Goal: Task Accomplishment & Management: Complete application form

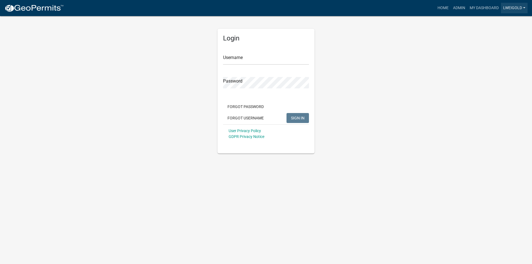
click at [513, 7] on link "lweigold" at bounding box center [514, 8] width 27 height 11
click at [496, 24] on link "Admin" at bounding box center [505, 22] width 44 height 13
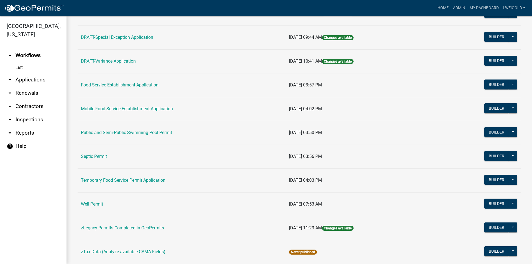
scroll to position [228, 0]
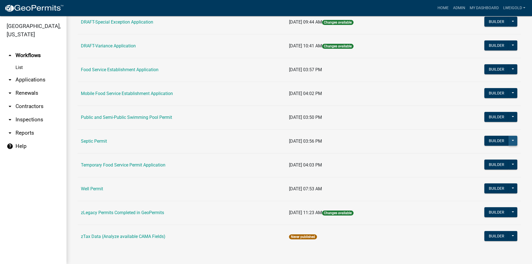
click at [508, 138] on button at bounding box center [512, 141] width 9 height 10
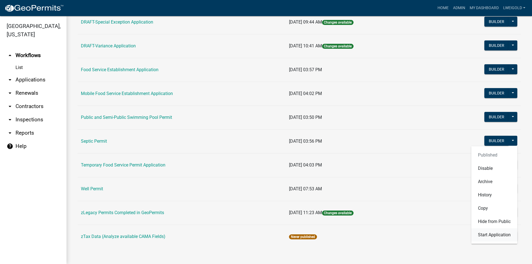
click at [492, 235] on button "Start Application" at bounding box center [494, 234] width 46 height 13
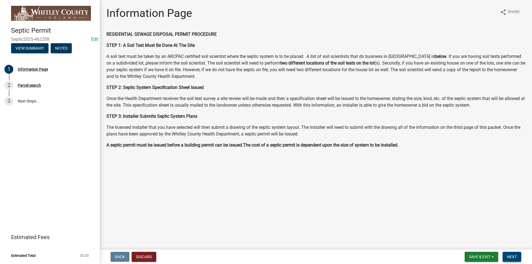
click at [516, 258] on span "Next" at bounding box center [512, 256] width 10 height 4
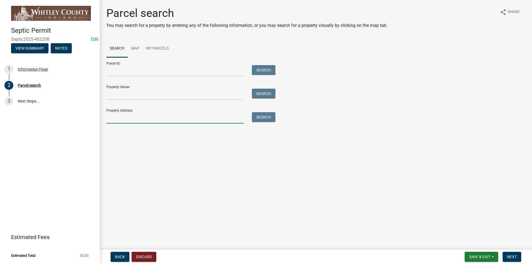
click at [112, 118] on input "Property Address:" at bounding box center [174, 117] width 137 height 11
type input "780 N"
click at [514, 258] on span "Next" at bounding box center [512, 256] width 10 height 4
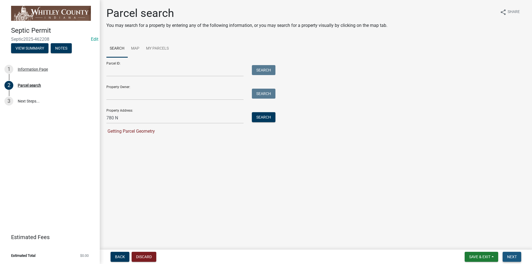
click at [514, 258] on span "Next" at bounding box center [512, 256] width 10 height 4
click at [265, 118] on button "Search" at bounding box center [264, 117] width 24 height 10
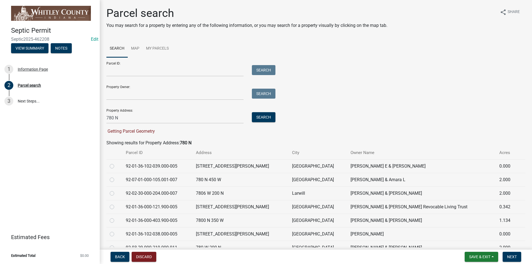
click at [116, 176] on label at bounding box center [116, 176] width 0 height 0
click at [116, 180] on input "radio" at bounding box center [118, 178] width 4 height 4
radio input "true"
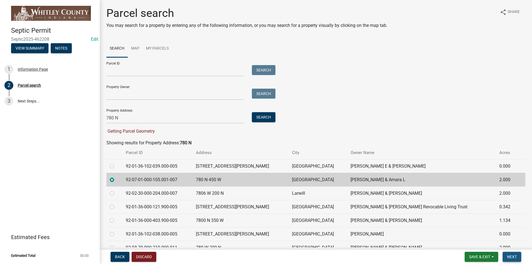
click at [516, 257] on span "Next" at bounding box center [512, 256] width 10 height 4
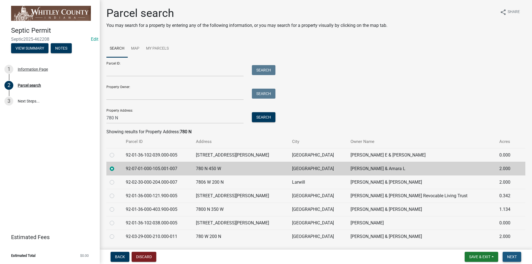
click at [516, 257] on span "Next" at bounding box center [512, 256] width 10 height 4
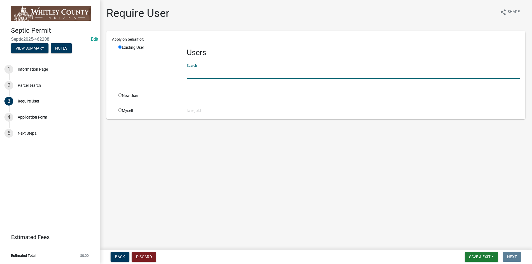
click at [193, 75] on input "text" at bounding box center [353, 72] width 333 height 11
type input "WhitleyH"
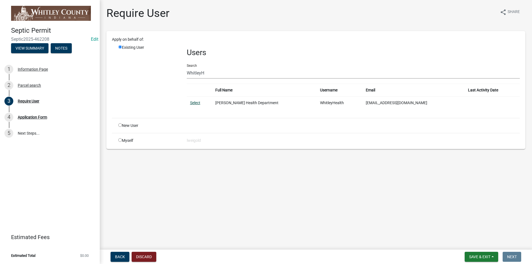
click at [193, 104] on link "Select" at bounding box center [195, 102] width 10 height 4
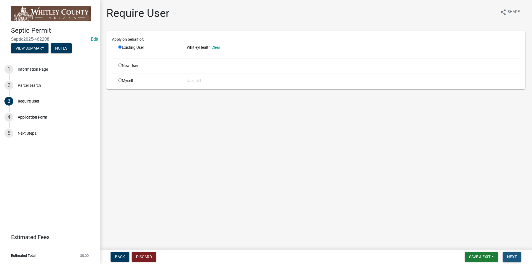
click at [516, 259] on button "Next" at bounding box center [511, 257] width 19 height 10
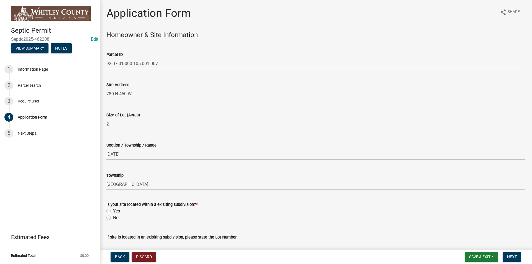
click at [113, 218] on label "No" at bounding box center [116, 217] width 6 height 7
click at [113, 218] on input "No" at bounding box center [115, 216] width 4 height 4
radio input "true"
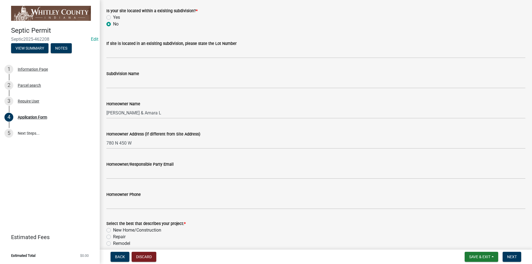
scroll to position [194, 0]
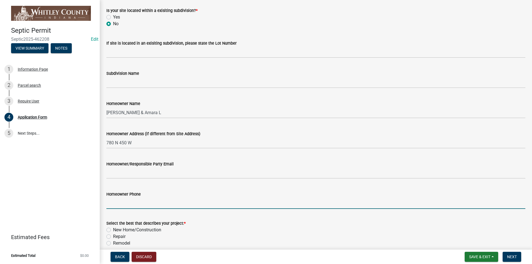
click at [110, 204] on input "Homeowner Phone" at bounding box center [315, 202] width 419 height 11
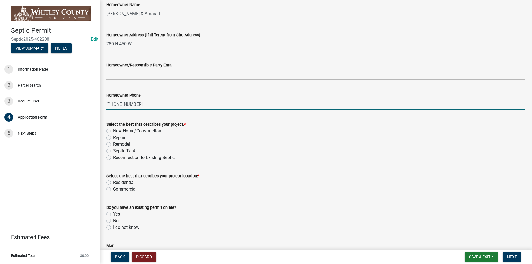
scroll to position [305, 0]
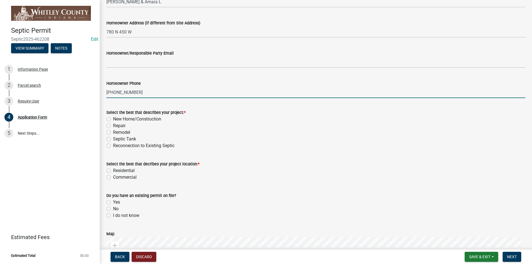
type input "[PHONE_NUMBER]"
click at [113, 126] on label "Repair" at bounding box center [119, 125] width 12 height 7
click at [113, 126] on input "Repair" at bounding box center [115, 124] width 4 height 4
radio input "true"
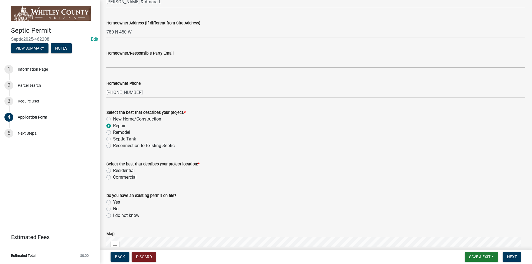
click at [113, 170] on label "Residential" at bounding box center [124, 170] width 22 height 7
click at [113, 170] on input "Residential" at bounding box center [115, 169] width 4 height 4
radio input "true"
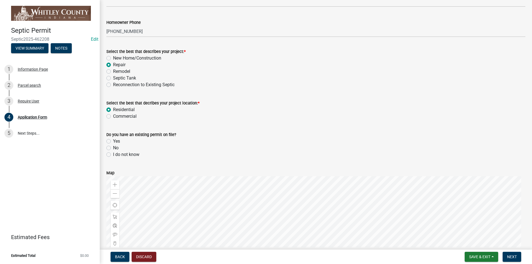
scroll to position [360, 0]
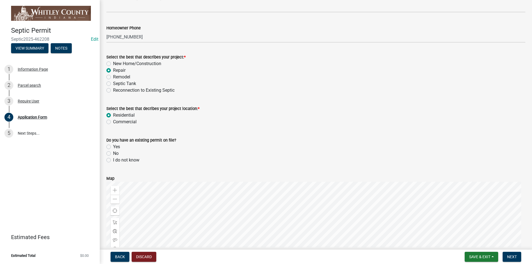
click at [113, 153] on label "No" at bounding box center [116, 153] width 6 height 7
click at [113, 153] on input "No" at bounding box center [115, 152] width 4 height 4
radio input "true"
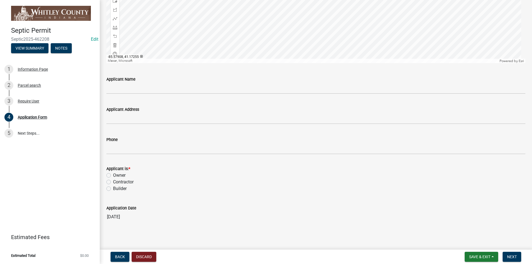
scroll to position [618, 0]
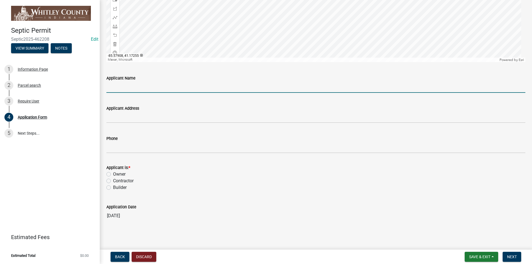
click at [114, 86] on input "Applicant Name" at bounding box center [315, 86] width 419 height 11
type input "[PERSON_NAME]"
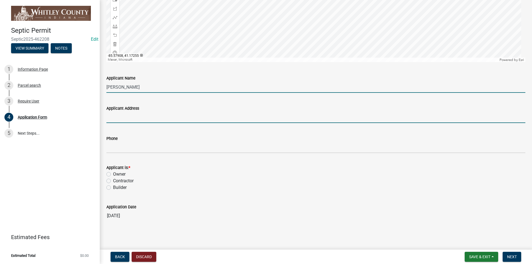
click at [118, 119] on input "Applicant Address" at bounding box center [315, 117] width 419 height 11
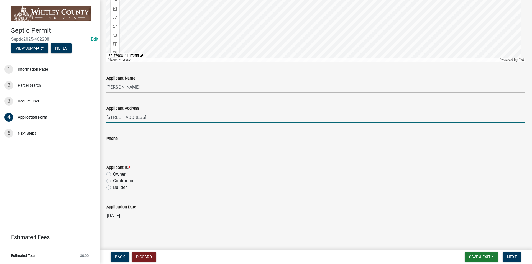
type input "[STREET_ADDRESS]"
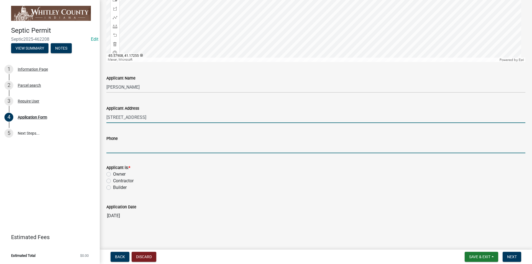
click at [109, 146] on input "Phone" at bounding box center [315, 147] width 419 height 11
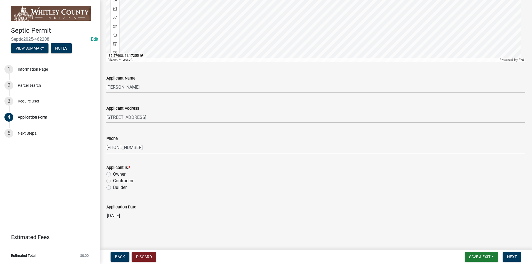
type input "[PHONE_NUMBER]"
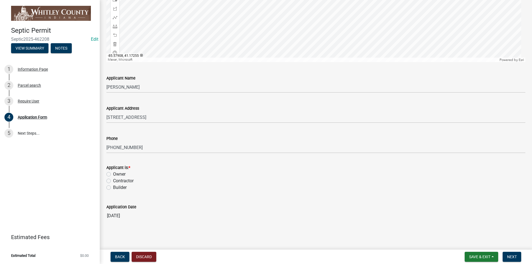
click at [113, 173] on label "Owner" at bounding box center [119, 174] width 12 height 7
click at [113, 173] on input "Owner" at bounding box center [115, 173] width 4 height 4
radio input "true"
click at [510, 256] on span "Next" at bounding box center [512, 256] width 10 height 4
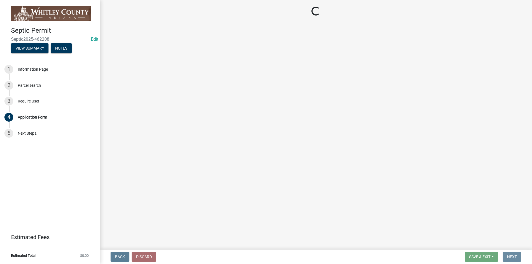
scroll to position [0, 0]
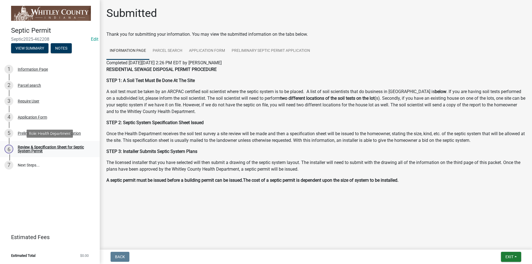
click at [24, 148] on div "Review & Specification Sheet for Septic System Permit" at bounding box center [54, 149] width 73 height 8
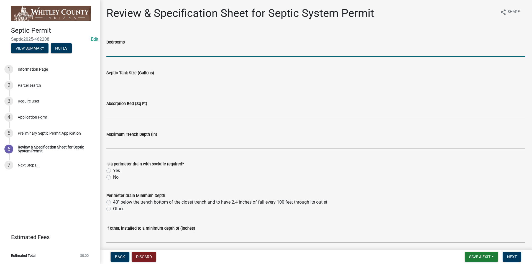
click at [112, 51] on input "text" at bounding box center [315, 50] width 419 height 11
type input "5"
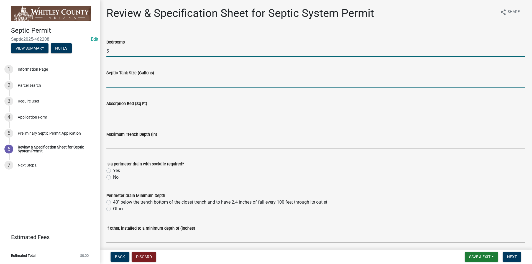
click at [113, 82] on input "text" at bounding box center [315, 81] width 419 height 11
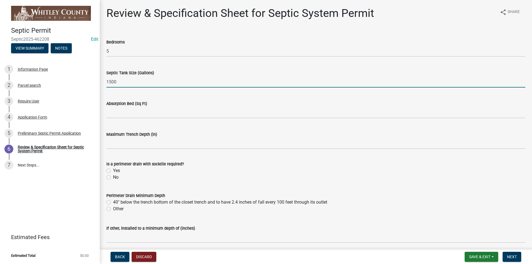
type input "1500"
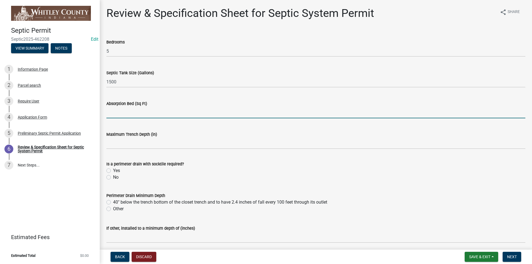
click at [112, 108] on input "text" at bounding box center [315, 112] width 419 height 11
type input "2028"
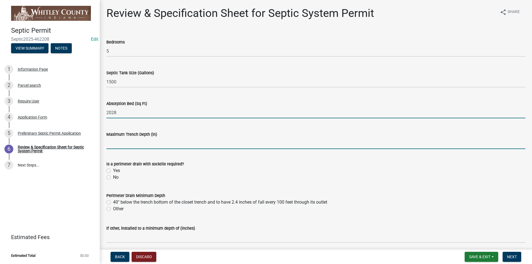
click at [114, 143] on input "text" at bounding box center [315, 143] width 419 height 11
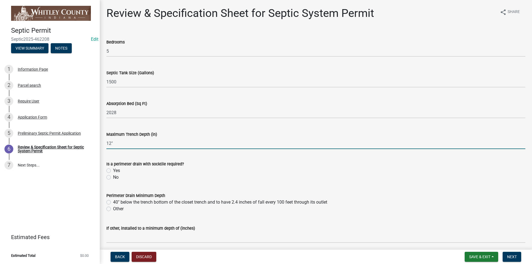
type input "12"
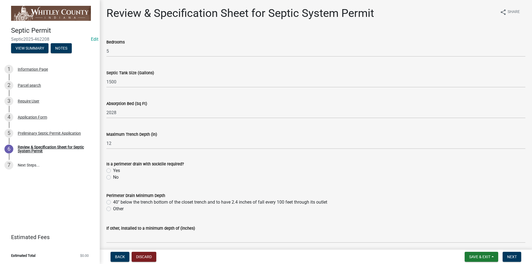
click at [113, 169] on label "Yes" at bounding box center [116, 170] width 7 height 7
click at [113, 169] on input "Yes" at bounding box center [115, 169] width 4 height 4
radio input "true"
click at [113, 209] on label "Other" at bounding box center [118, 208] width 11 height 7
click at [113, 209] on input "Other" at bounding box center [115, 207] width 4 height 4
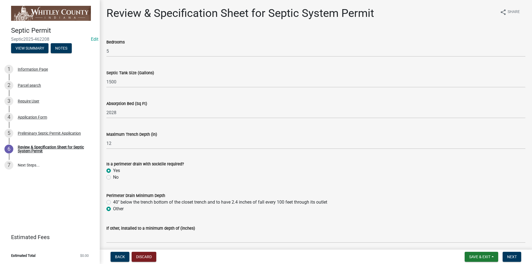
radio input "true"
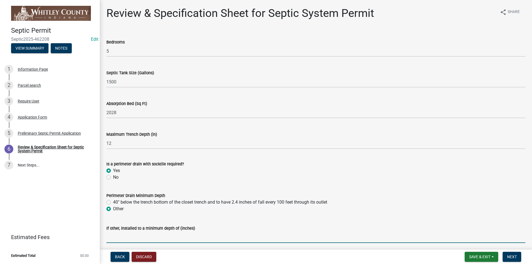
click at [107, 236] on input "text" at bounding box center [315, 236] width 419 height 11
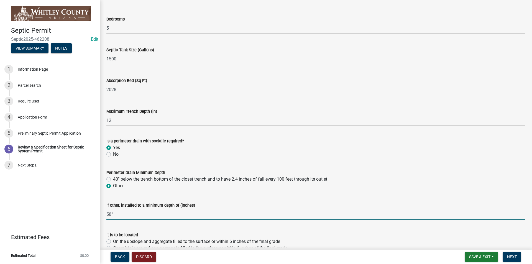
scroll to position [166, 0]
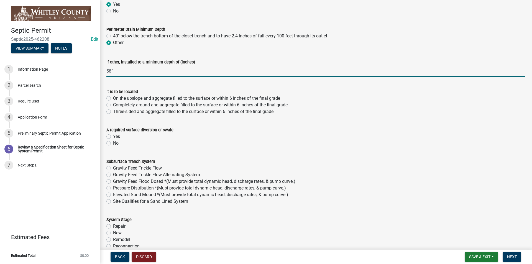
type input "58"
click at [113, 137] on label "Yes" at bounding box center [116, 136] width 7 height 7
click at [113, 137] on input "Yes" at bounding box center [115, 135] width 4 height 4
radio input "true"
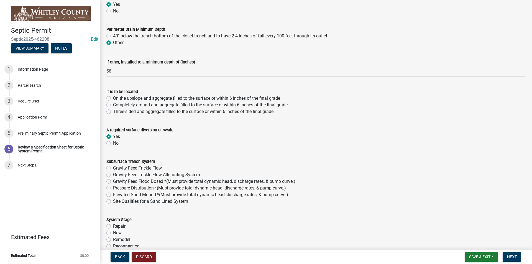
click at [113, 166] on label "Gravity Feed Trickle Flow" at bounding box center [137, 168] width 49 height 7
click at [113, 166] on input "Gravity Feed Trickle Flow" at bounding box center [115, 167] width 4 height 4
radio input "true"
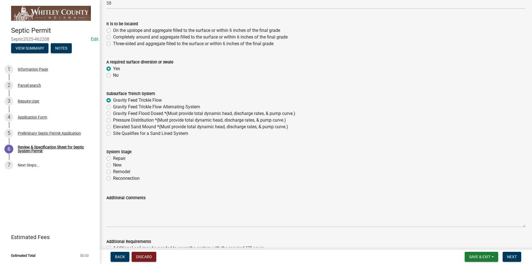
scroll to position [249, 0]
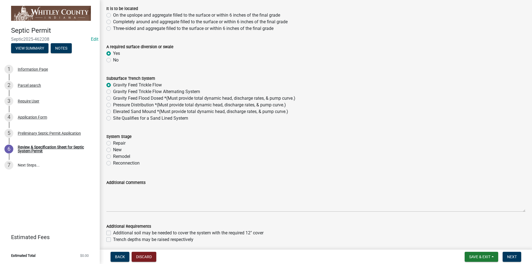
click at [113, 143] on label "Repair" at bounding box center [119, 143] width 12 height 7
click at [113, 143] on input "Repair" at bounding box center [115, 142] width 4 height 4
radio input "true"
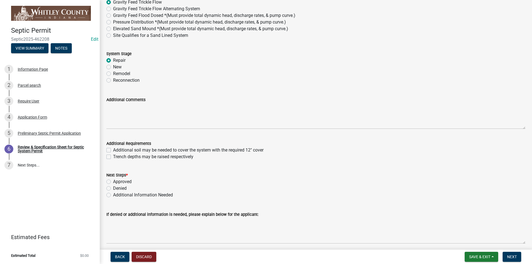
scroll to position [354, 0]
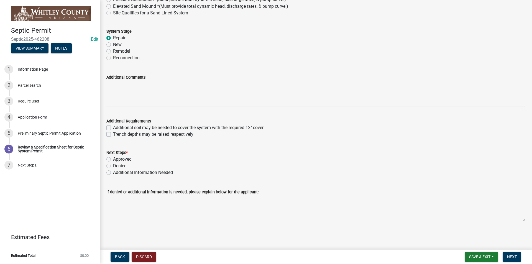
drag, startPoint x: 107, startPoint y: 159, endPoint x: 113, endPoint y: 169, distance: 12.0
click at [113, 159] on label "Approved" at bounding box center [122, 159] width 19 height 7
click at [113, 159] on input "Approved" at bounding box center [115, 158] width 4 height 4
radio input "true"
click at [513, 258] on span "Next" at bounding box center [512, 256] width 10 height 4
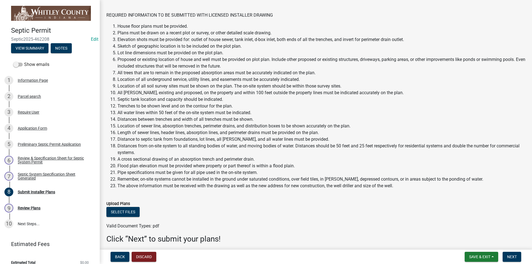
scroll to position [42, 0]
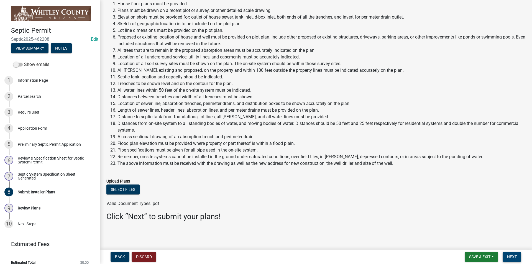
click at [513, 259] on span "Next" at bounding box center [512, 256] width 10 height 4
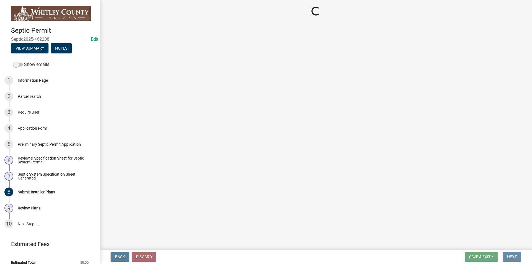
scroll to position [0, 0]
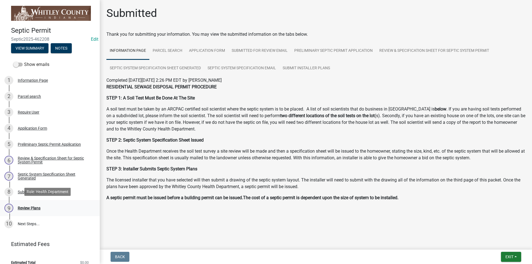
click at [36, 207] on div "Review Plans" at bounding box center [29, 208] width 23 height 4
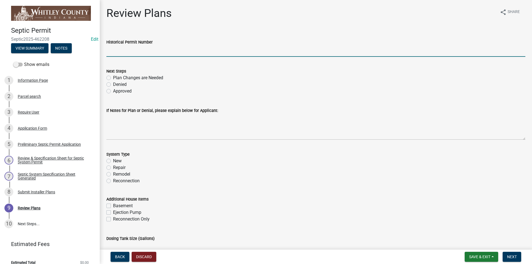
click at [114, 53] on input "Historical Permit Number" at bounding box center [315, 50] width 419 height 11
type input "7752"
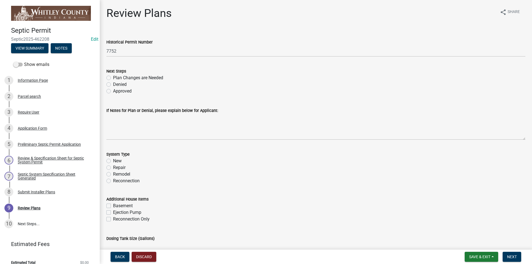
click at [106, 91] on div "Next Steps Plan Changes are Needed Denied Approved" at bounding box center [315, 77] width 427 height 33
click at [113, 92] on label "Approved" at bounding box center [122, 91] width 19 height 7
click at [113, 91] on input "Approved" at bounding box center [115, 90] width 4 height 4
radio input "true"
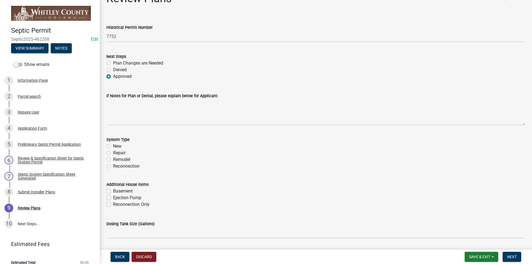
scroll to position [83, 0]
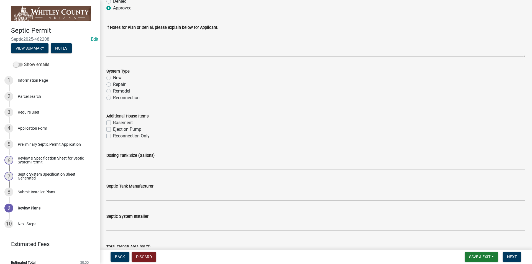
click at [113, 83] on label "Repair" at bounding box center [119, 84] width 12 height 7
click at [113, 83] on input "Repair" at bounding box center [115, 83] width 4 height 4
radio input "true"
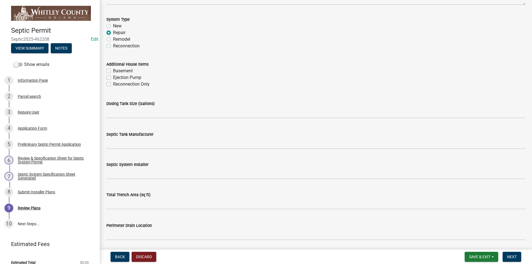
scroll to position [138, 0]
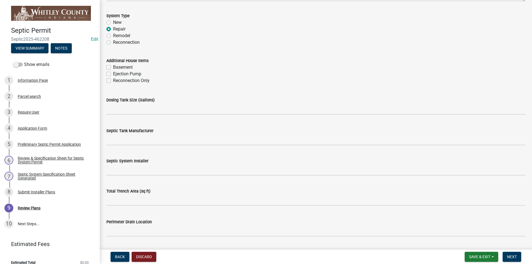
drag, startPoint x: 109, startPoint y: 67, endPoint x: 111, endPoint y: 74, distance: 7.5
click at [113, 68] on label "Basement" at bounding box center [123, 67] width 20 height 7
click at [113, 68] on input "Basement" at bounding box center [115, 66] width 4 height 4
checkbox input "true"
checkbox input "false"
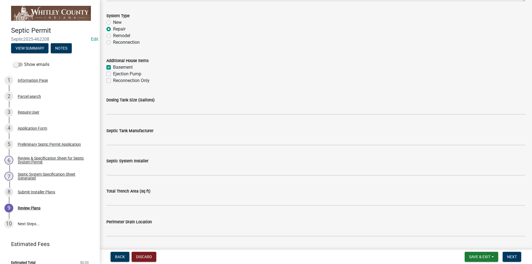
checkbox input "false"
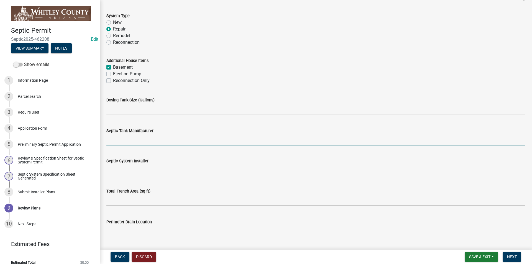
click at [110, 140] on input "Septic Tank Manufacturer" at bounding box center [315, 139] width 419 height 11
type input "Infritrator"
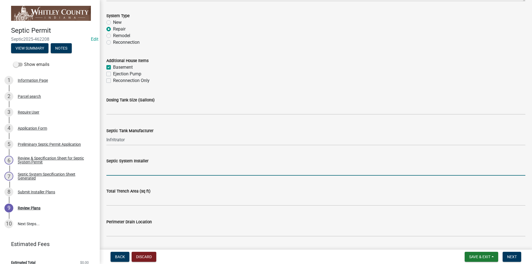
click at [117, 171] on input "Septic System Installer" at bounding box center [315, 169] width 419 height 11
type input "Doctor Ecx."
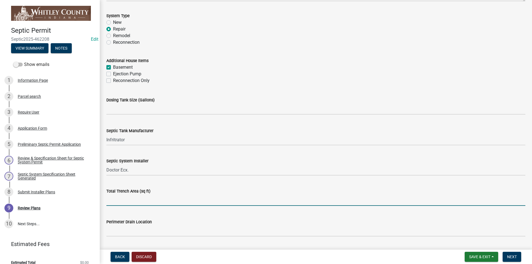
click at [114, 202] on input "text" at bounding box center [315, 199] width 419 height 11
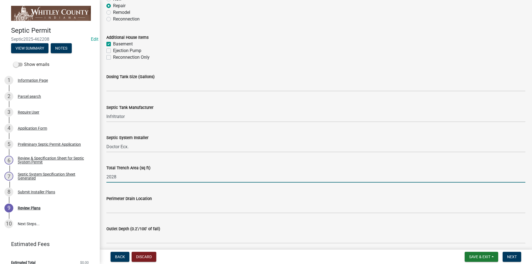
scroll to position [194, 0]
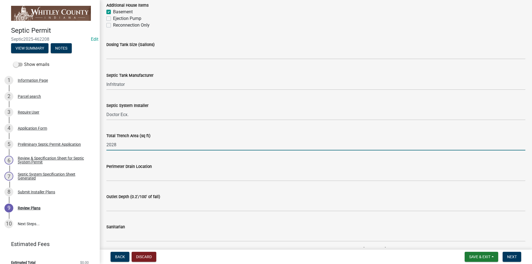
type input "2028"
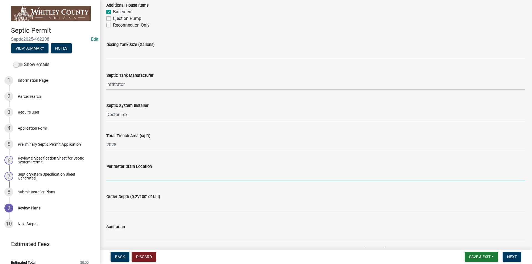
click at [124, 173] on input "Perimeter Drain Location" at bounding box center [315, 175] width 419 height 11
type input "Completely around"
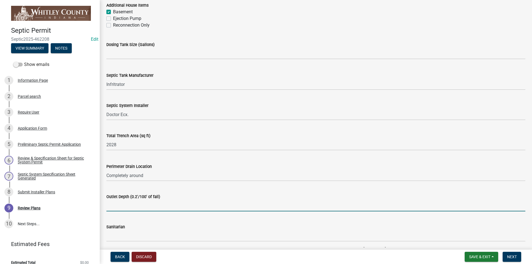
click at [111, 208] on input "Outlet Depth (0.2'/100' of fall)" at bounding box center [315, 205] width 419 height 11
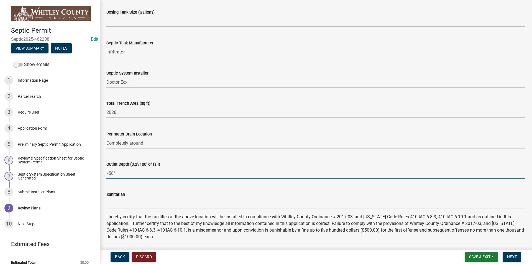
scroll to position [277, 0]
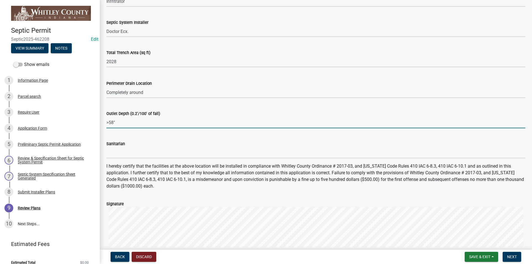
type input ">58""
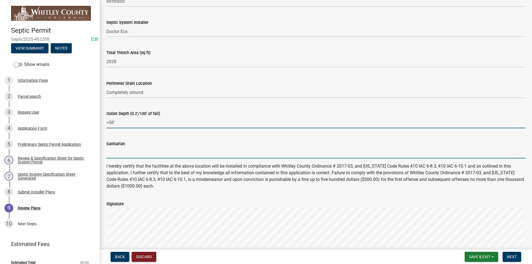
click at [119, 151] on input "Sanitarian" at bounding box center [315, 152] width 419 height 11
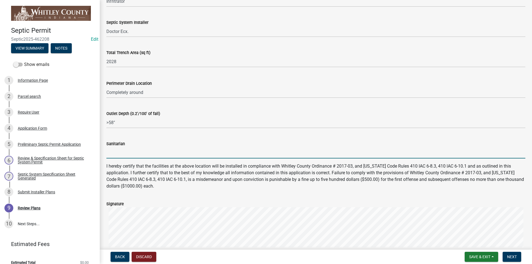
type input "[PERSON_NAME]"
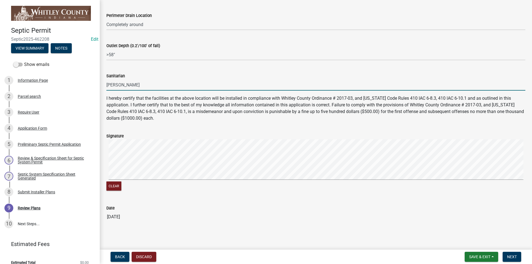
scroll to position [346, 0]
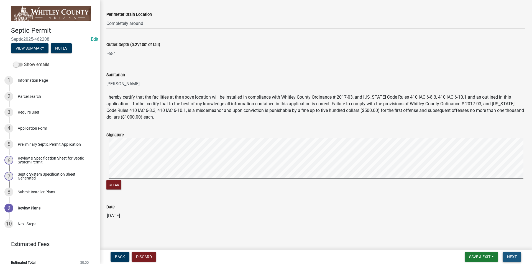
click at [516, 258] on span "Next" at bounding box center [512, 256] width 10 height 4
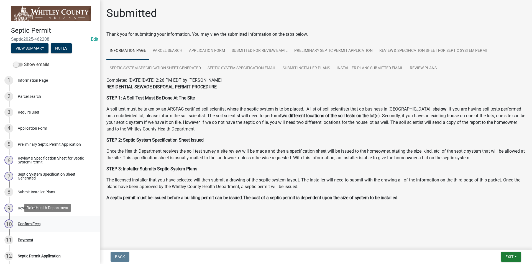
click at [29, 222] on div "Confirm Fees" at bounding box center [29, 224] width 23 height 4
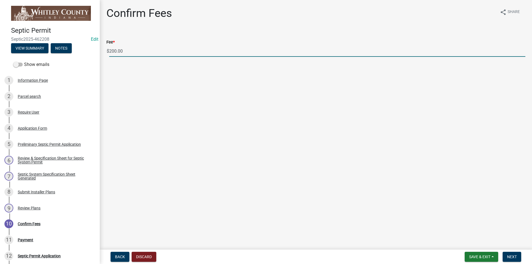
click at [116, 50] on input "200.00" at bounding box center [317, 50] width 416 height 11
type input "125.00"
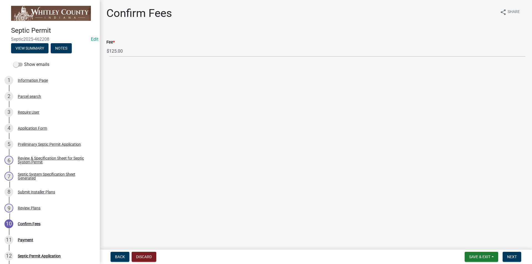
click at [137, 73] on main "Confirm Fees share Share Fee * $ 125.00" at bounding box center [316, 123] width 432 height 247
click at [37, 225] on div "Confirm Fees" at bounding box center [29, 224] width 23 height 4
click at [516, 256] on span "Next" at bounding box center [512, 256] width 10 height 4
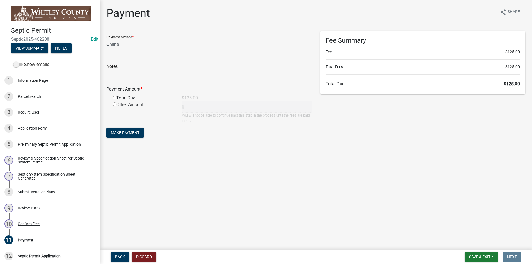
click at [110, 45] on select "Credit Card POS Check Cash Online" at bounding box center [208, 44] width 205 height 11
select select "1: 0"
click at [106, 39] on select "Credit Card POS Check Cash Online" at bounding box center [208, 44] width 205 height 11
click at [113, 71] on input "text" at bounding box center [208, 67] width 205 height 11
type input "1002"
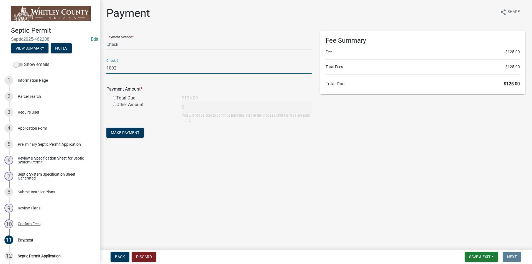
click at [114, 97] on input "radio" at bounding box center [115, 98] width 4 height 4
radio input "true"
type input "125"
click at [111, 131] on span "Make Payment" at bounding box center [125, 132] width 29 height 4
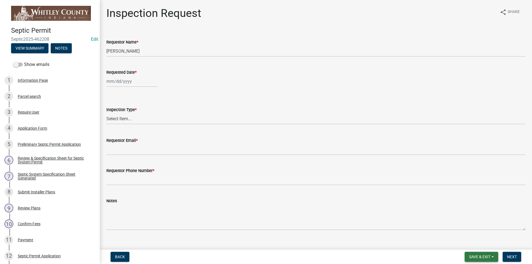
click at [477, 256] on span "Save & Exit" at bounding box center [479, 256] width 21 height 4
click at [471, 242] on button "Save & Exit" at bounding box center [475, 242] width 44 height 13
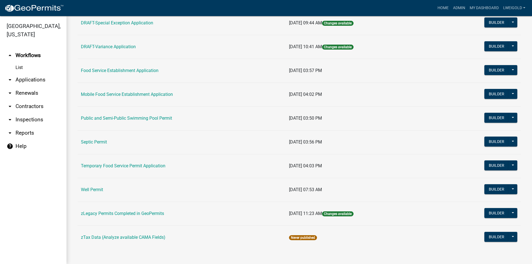
scroll to position [228, 0]
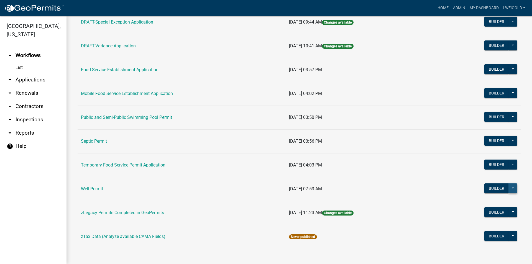
click at [510, 187] on button at bounding box center [512, 188] width 9 height 10
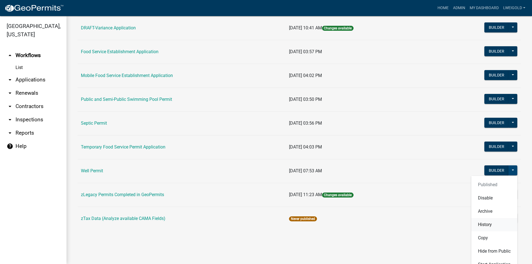
scroll to position [256, 0]
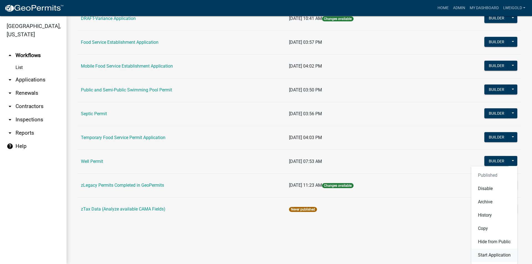
click at [491, 256] on button "Start Application" at bounding box center [494, 254] width 46 height 13
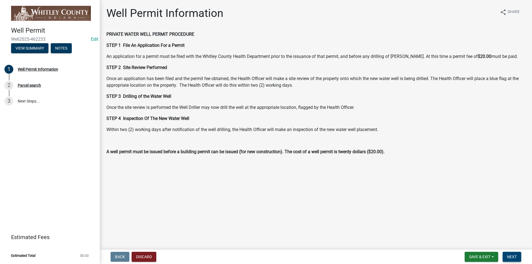
click at [510, 256] on span "Next" at bounding box center [512, 256] width 10 height 4
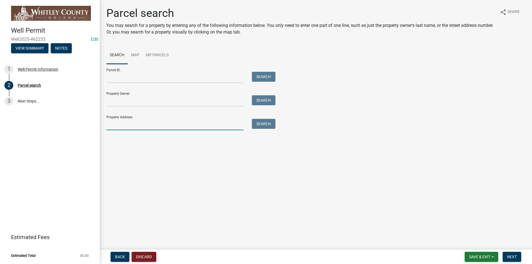
click at [116, 123] on input "Property Address:" at bounding box center [174, 124] width 137 height 11
type input "[STREET_ADDRESS]"
click at [259, 125] on button "Search" at bounding box center [264, 124] width 24 height 10
